Goal: Information Seeking & Learning: Understand process/instructions

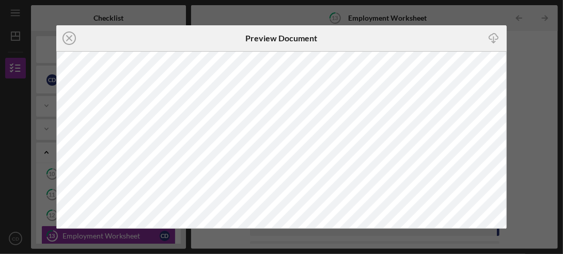
scroll to position [50, 0]
click at [66, 37] on icon "Icon/Close" at bounding box center [69, 38] width 26 height 26
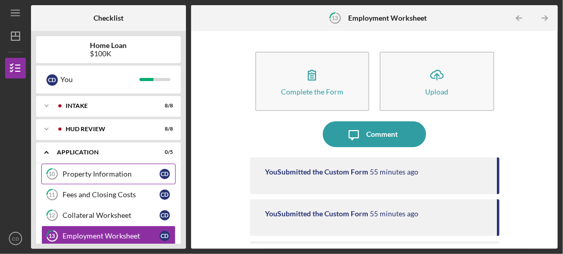
scroll to position [101, 0]
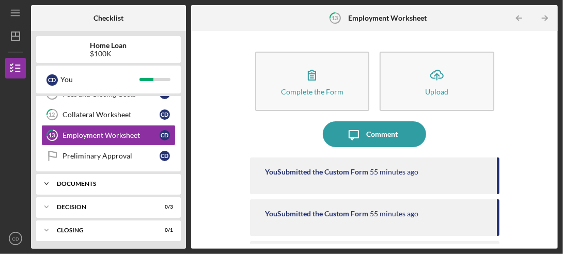
click at [116, 178] on div "Icon/Expander Documents 0 / 11" at bounding box center [108, 184] width 145 height 21
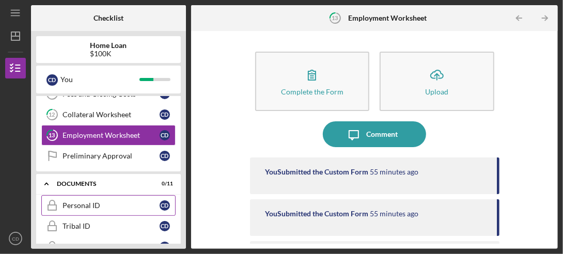
click at [114, 203] on div "Personal ID" at bounding box center [111, 206] width 97 height 8
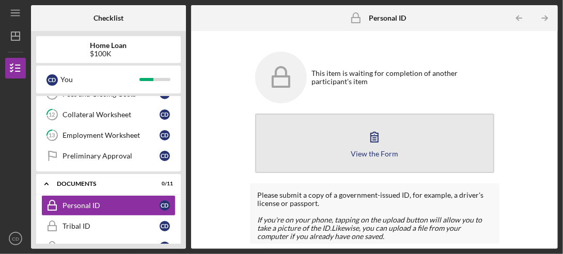
click at [371, 152] on div "View the Form" at bounding box center [375, 154] width 48 height 8
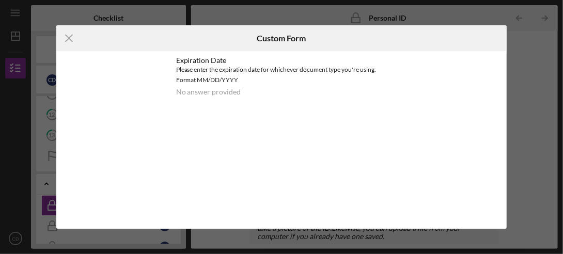
click at [214, 72] on div "Please enter the expiration date for whichever document type you're using. Form…" at bounding box center [281, 75] width 211 height 21
click at [68, 37] on line at bounding box center [69, 38] width 7 height 7
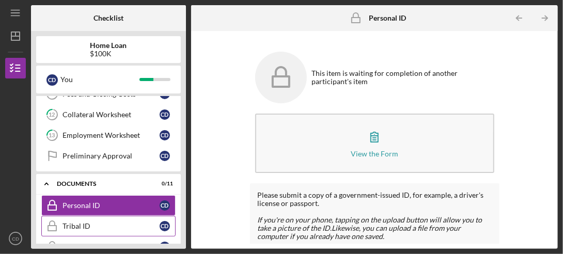
click at [87, 223] on div "Tribal ID" at bounding box center [111, 226] width 97 height 8
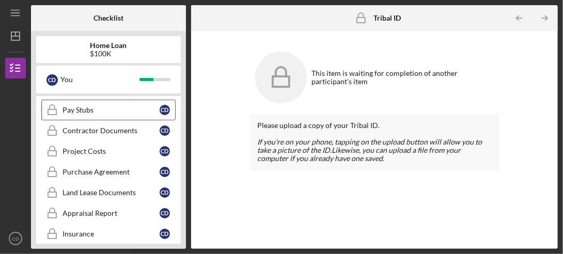
scroll to position [310, 0]
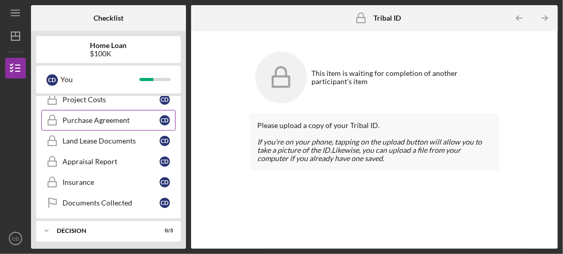
click at [115, 116] on div "Purchase Agreement" at bounding box center [111, 120] width 97 height 8
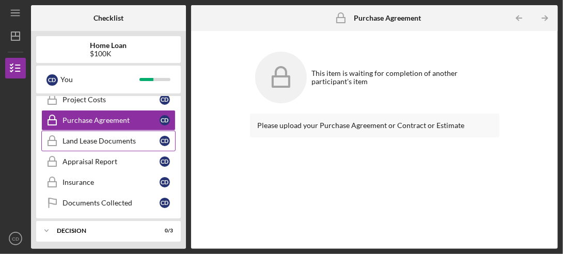
click at [101, 137] on div "Land Lease Documents" at bounding box center [111, 141] width 97 height 8
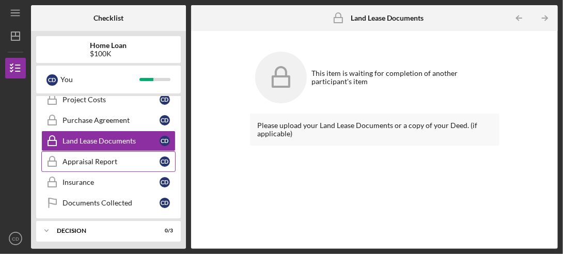
click at [99, 158] on div "Appraisal Report" at bounding box center [111, 162] width 97 height 8
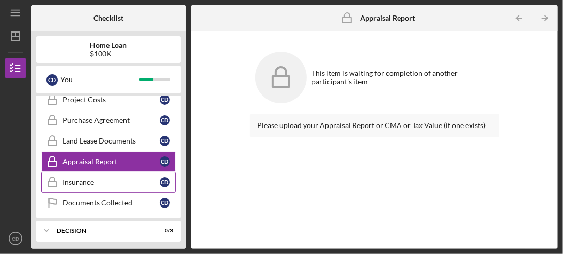
click at [96, 178] on div "Insurance" at bounding box center [111, 182] width 97 height 8
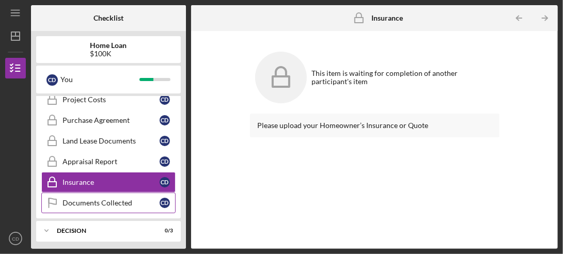
click at [99, 199] on div "Documents Collected" at bounding box center [111, 203] width 97 height 8
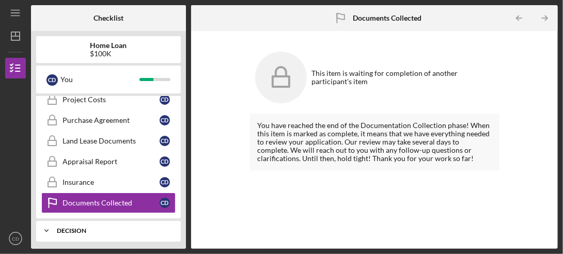
click at [90, 228] on div "Decision" at bounding box center [112, 231] width 111 height 6
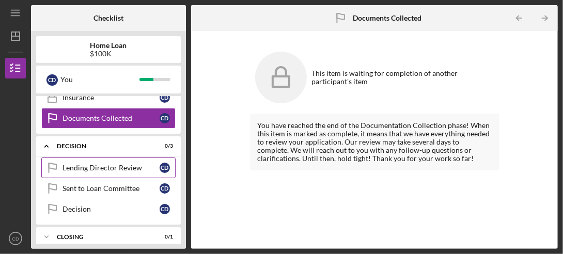
click at [96, 164] on div "Lending Director Review" at bounding box center [111, 168] width 97 height 8
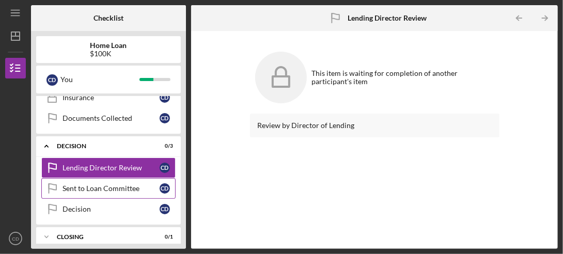
click at [94, 185] on div "Sent to Loan Committee" at bounding box center [111, 189] width 97 height 8
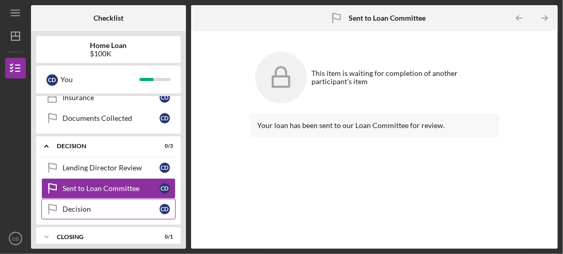
click at [99, 205] on div "Decision" at bounding box center [111, 209] width 97 height 8
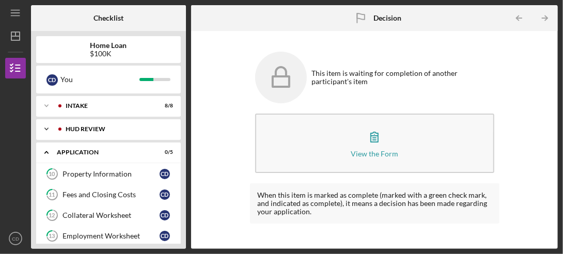
click at [126, 131] on div "HUD Review" at bounding box center [117, 129] width 102 height 6
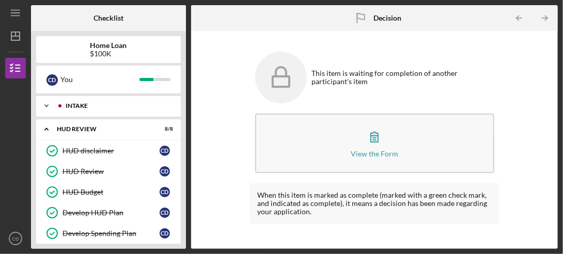
click at [107, 109] on div "Intake" at bounding box center [117, 106] width 102 height 6
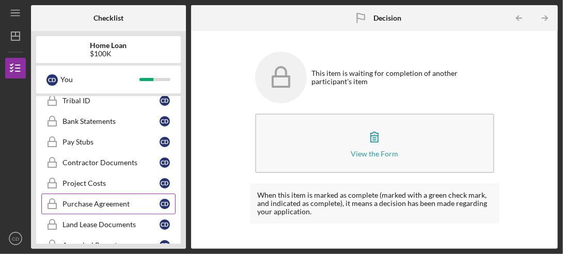
scroll to position [730, 0]
